Goal: Task Accomplishment & Management: Manage account settings

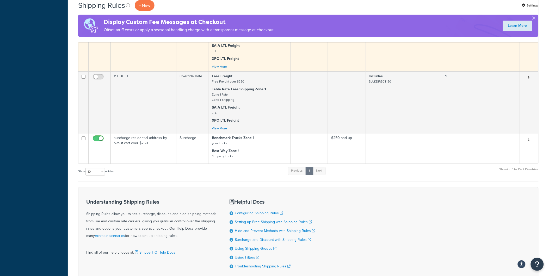
scroll to position [451, 0]
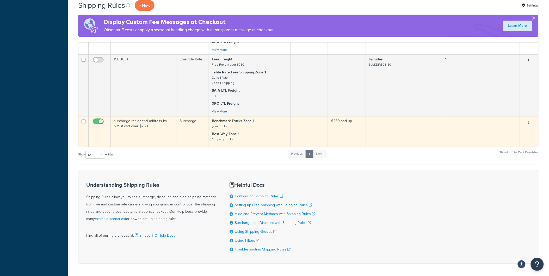
click at [343, 116] on td "$250 and up" at bounding box center [347, 131] width 38 height 30
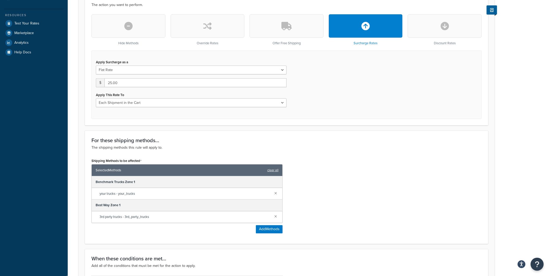
scroll to position [145, 0]
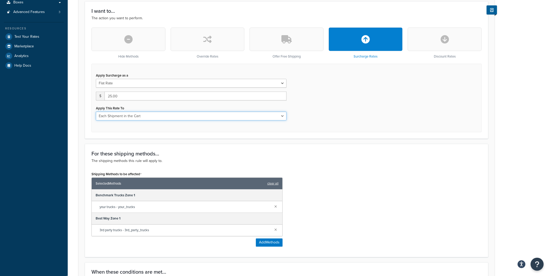
click at [283, 117] on select "Each Shipment in the Cart Each Shipping Group in the Cart Each Item within a Sh…" at bounding box center [191, 116] width 191 height 9
click at [308, 114] on div "Apply Surcharge as a Flat Rate Percentage Flat Rate & Percentage $ 25.00 Apply …" at bounding box center [286, 98] width 390 height 69
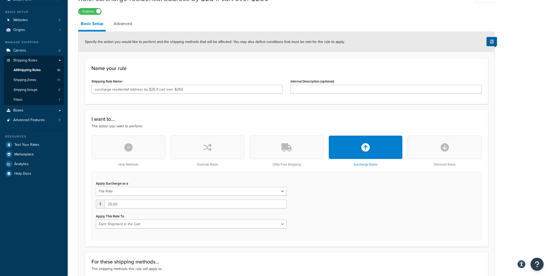
scroll to position [35, 0]
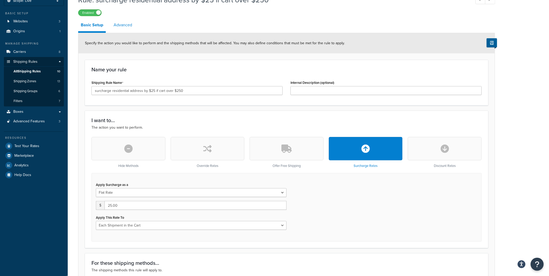
click at [122, 24] on link "Advanced" at bounding box center [123, 25] width 24 height 13
select select "residential"
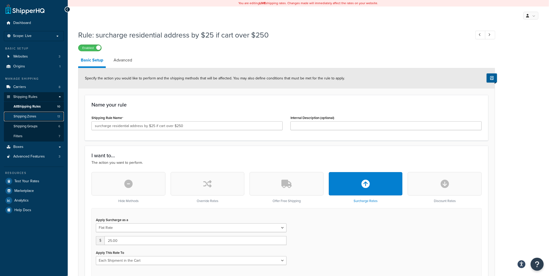
click at [30, 116] on span "Shipping Zones" at bounding box center [25, 116] width 23 height 4
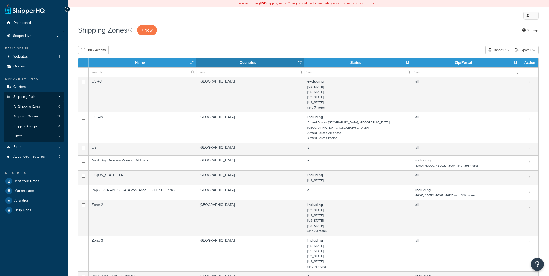
select select "15"
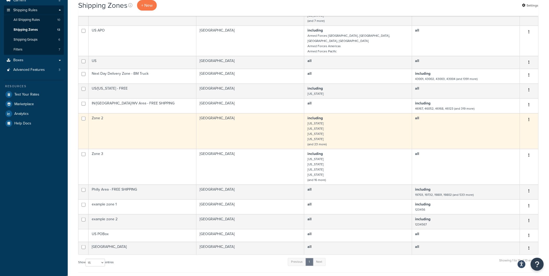
scroll to position [58, 0]
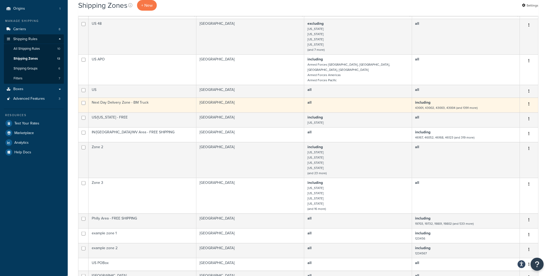
click at [429, 100] on b "including" at bounding box center [422, 102] width 15 height 5
click at [464, 106] on small "43001, 43002, 43003, 43004 (and 1391 more)" at bounding box center [446, 108] width 63 height 5
click at [529, 102] on icon "button" at bounding box center [529, 104] width 1 height 4
click at [502, 109] on link "Edit" at bounding box center [508, 109] width 41 height 11
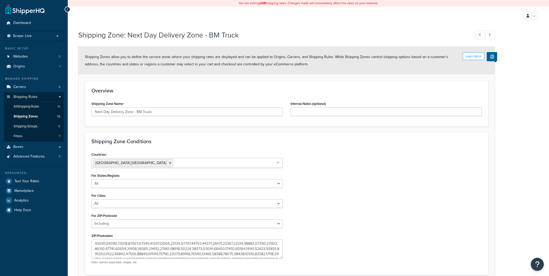
select select "including"
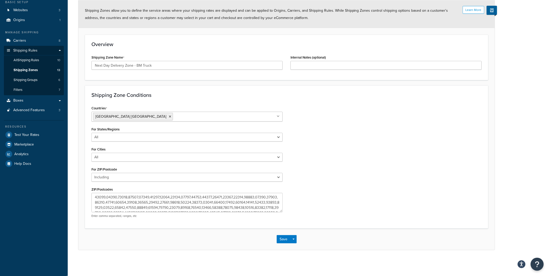
scroll to position [47, 0]
drag, startPoint x: 225, startPoint y: 201, endPoint x: 224, endPoint y: 213, distance: 11.3
click at [224, 213] on div "Enter comma separated, ranges, etc" at bounding box center [186, 205] width 191 height 25
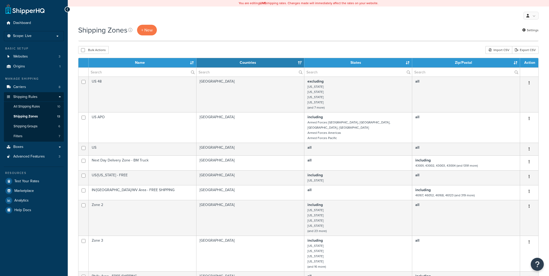
select select "15"
